Goal: Transaction & Acquisition: Book appointment/travel/reservation

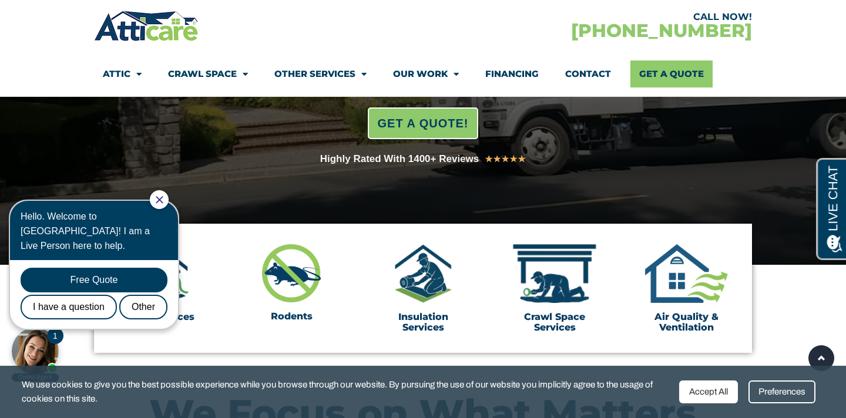
scroll to position [238, 0]
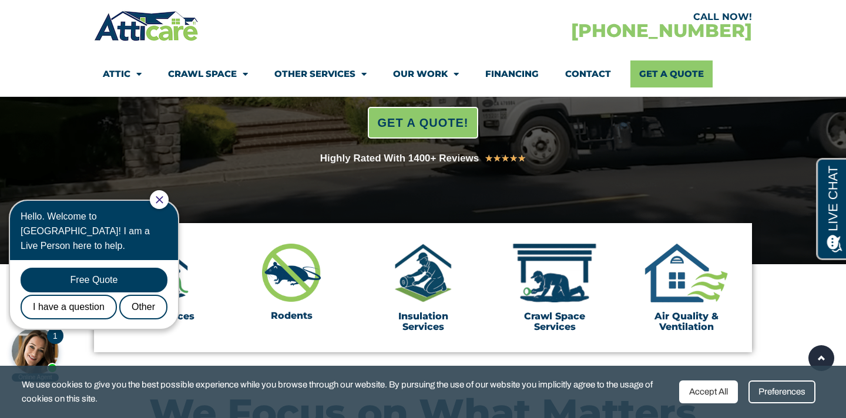
drag, startPoint x: 170, startPoint y: 199, endPoint x: 177, endPoint y: 385, distance: 185.7
click at [163, 199] on icon "Close Chat" at bounding box center [160, 200] width 8 height 8
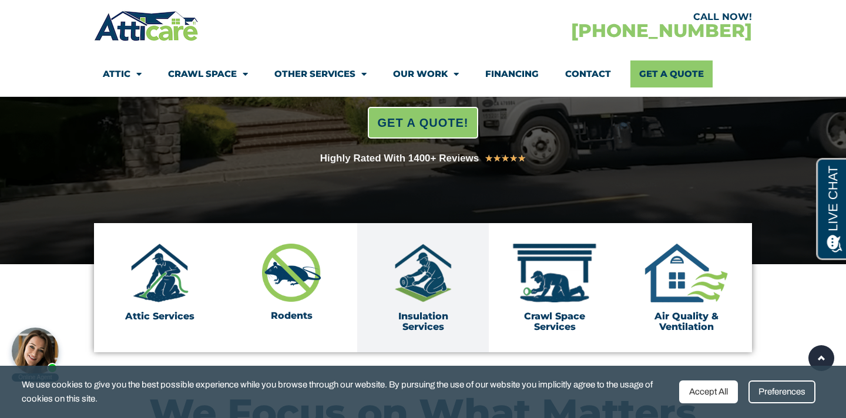
click at [418, 274] on img at bounding box center [422, 273] width 59 height 59
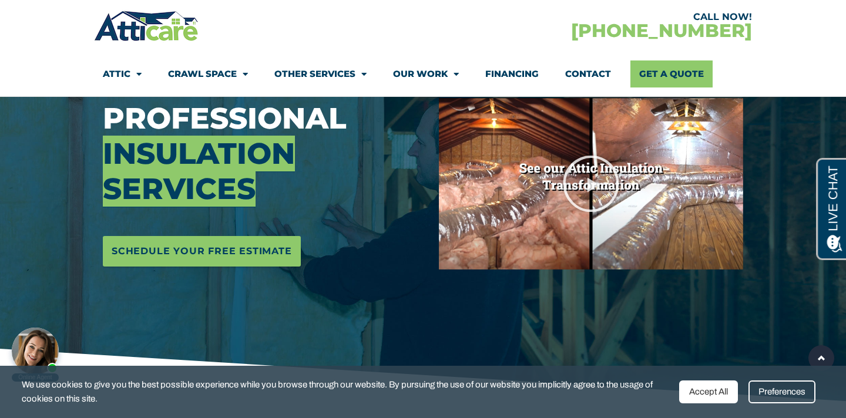
scroll to position [175, 0]
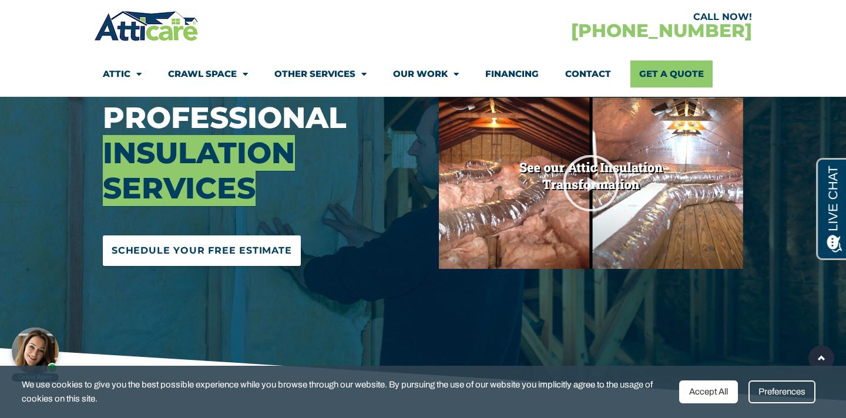
click at [203, 251] on span "Schedule Your Free Estimate" at bounding box center [202, 250] width 180 height 19
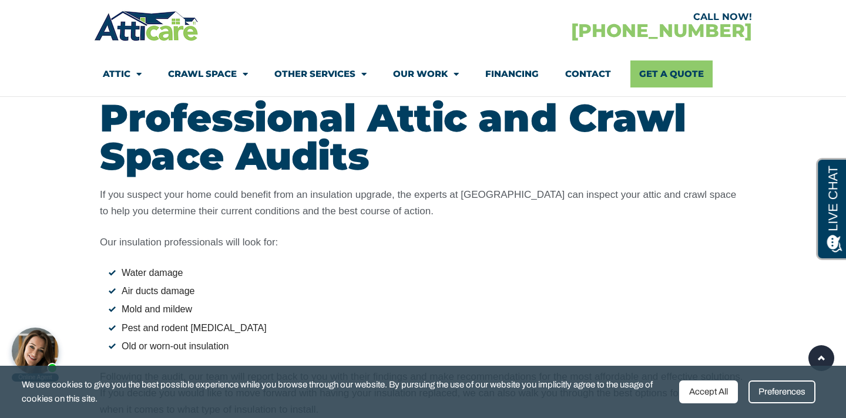
scroll to position [1192, 0]
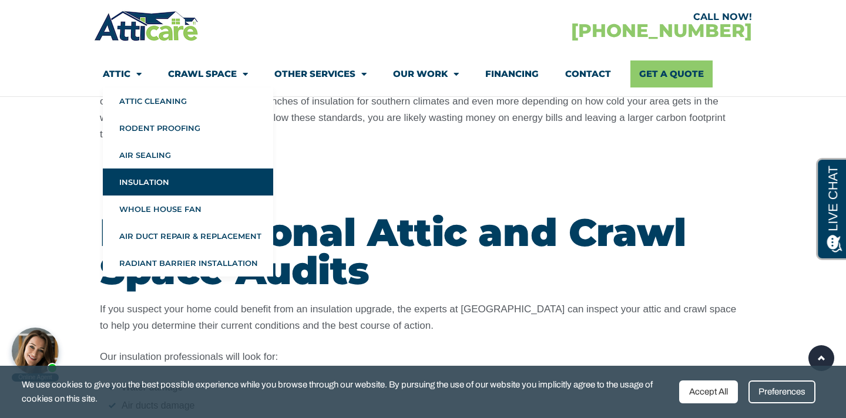
click at [129, 72] on link "Attic" at bounding box center [122, 73] width 39 height 27
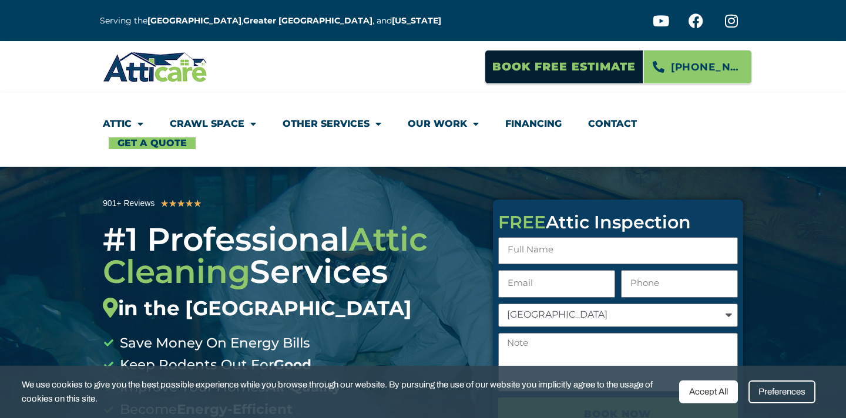
click at [128, 123] on link "Attic" at bounding box center [123, 123] width 41 height 27
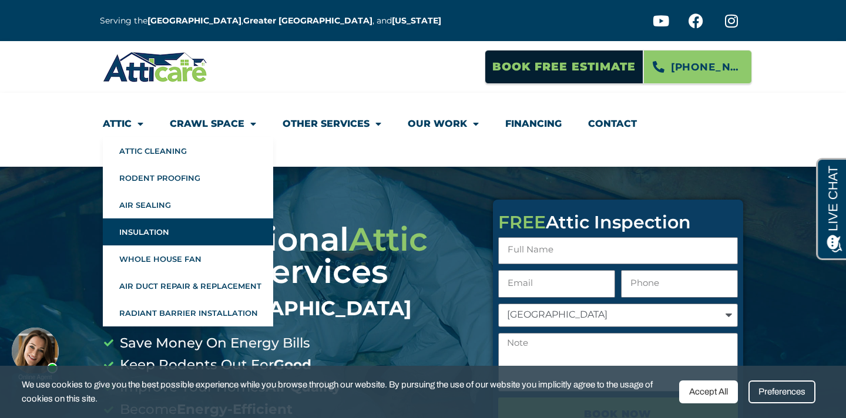
click at [150, 233] on link "Insulation" at bounding box center [188, 231] width 170 height 27
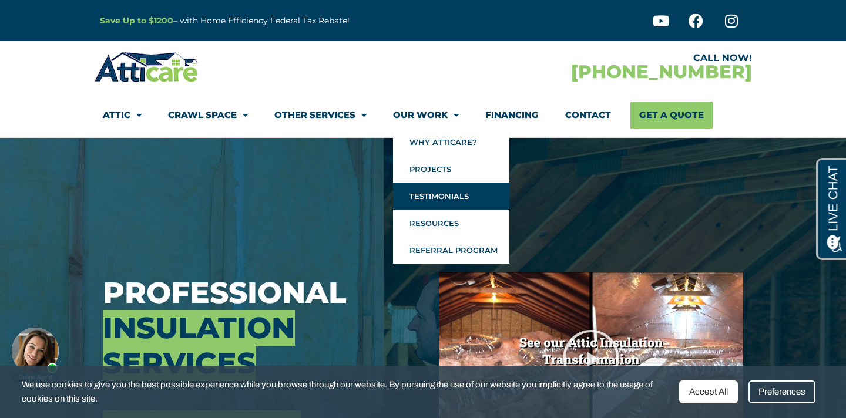
click at [433, 193] on link "Testimonials" at bounding box center [451, 196] width 116 height 27
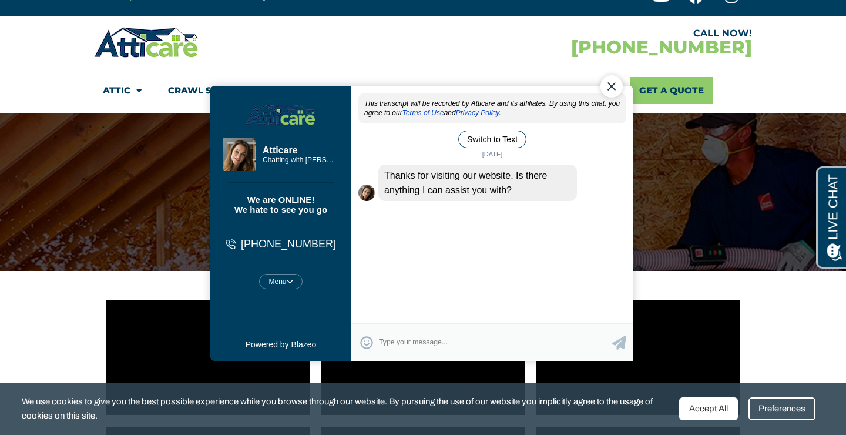
drag, startPoint x: 613, startPoint y: 86, endPoint x: 709, endPoint y: 148, distance: 114.2
click at [613, 86] on div "Close Chat" at bounding box center [611, 86] width 22 height 22
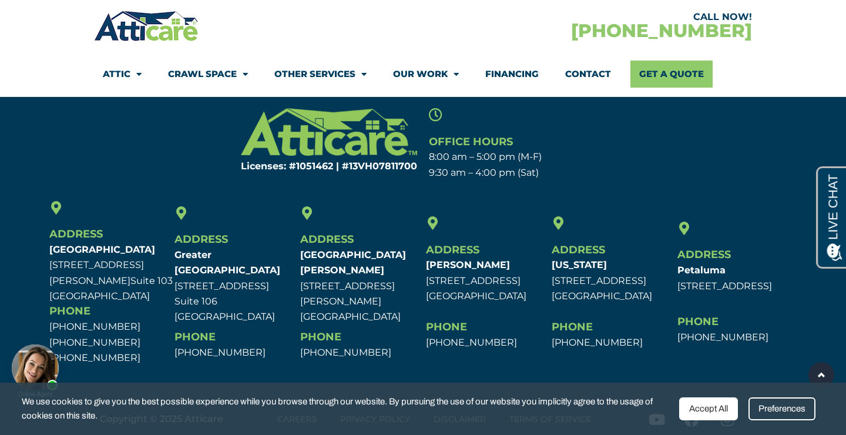
scroll to position [1348, 0]
click at [595, 68] on link "Contact" at bounding box center [588, 73] width 46 height 27
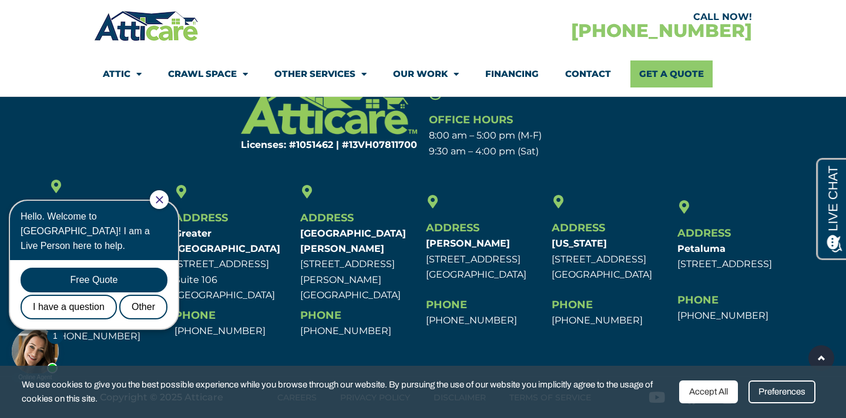
scroll to position [3855, 0]
click at [163, 200] on icon "Close Chat" at bounding box center [160, 200] width 8 height 8
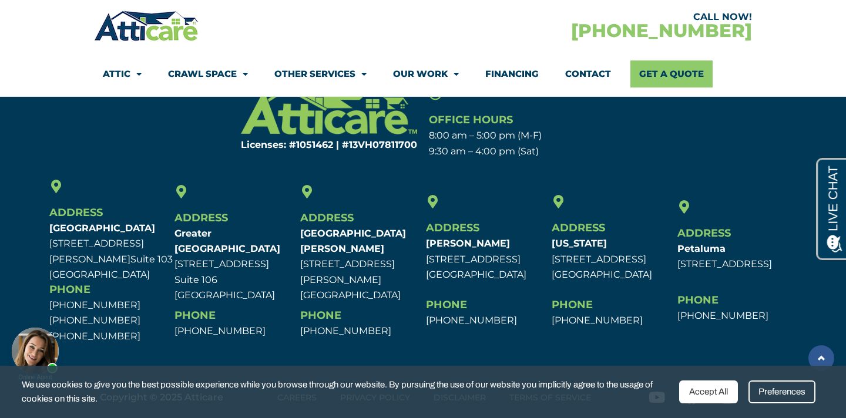
click at [819, 357] on link at bounding box center [821, 358] width 26 height 26
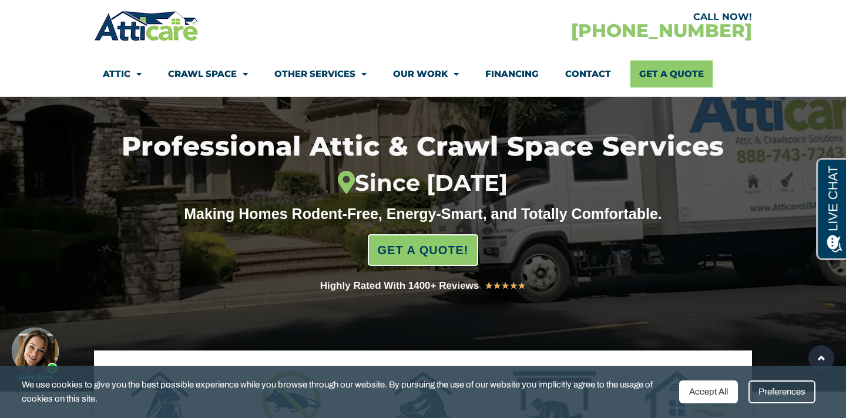
scroll to position [0, 0]
